Goal: Information Seeking & Learning: Understand process/instructions

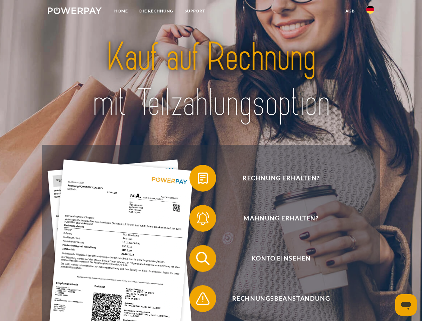
click at [74, 12] on img at bounding box center [75, 10] width 54 height 7
click at [370, 12] on img at bounding box center [370, 10] width 8 height 8
click at [350, 11] on link "agb" at bounding box center [350, 11] width 21 height 12
click at [198, 179] on span at bounding box center [192, 177] width 33 height 33
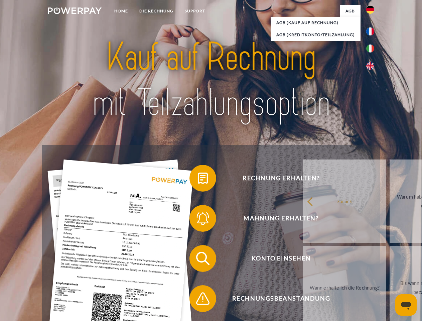
click at [198, 219] on span at bounding box center [192, 217] width 33 height 33
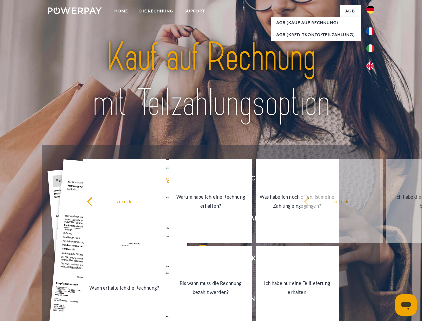
click at [198, 259] on link "Bis wann muss die Rechnung bezahlt werden?" at bounding box center [210, 286] width 83 height 83
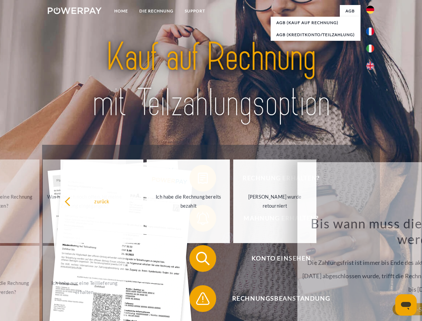
click at [198, 299] on span at bounding box center [192, 297] width 33 height 33
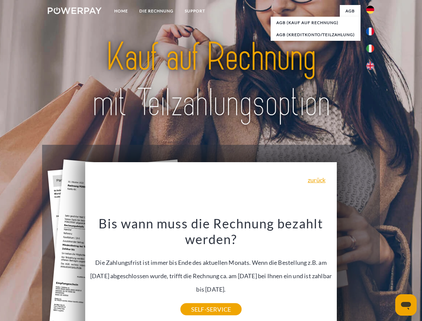
click at [406, 304] on icon "Messaging-Fenster öffnen" at bounding box center [406, 305] width 10 height 8
